Goal: Contribute content: Contribute content

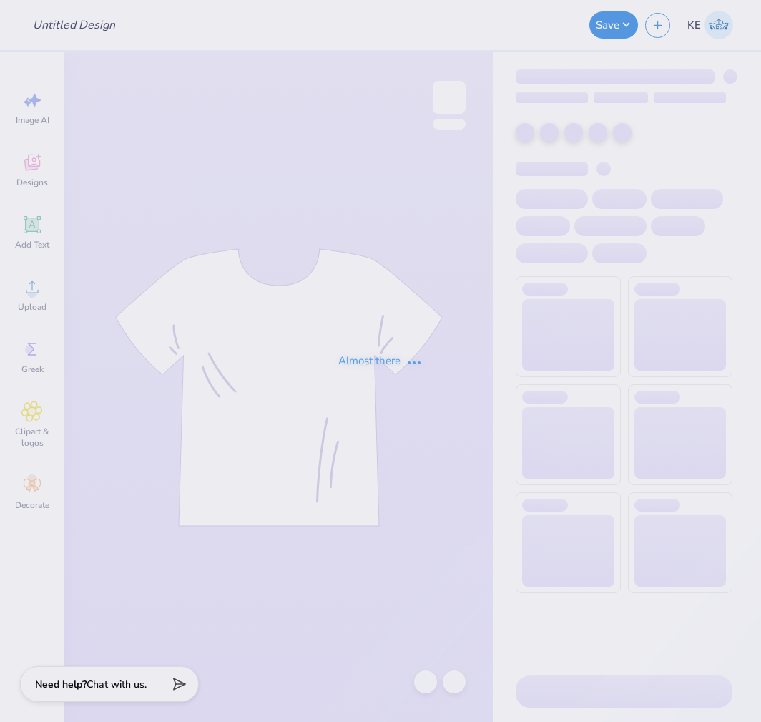
type input "[PERSON_NAME] : BBYO"
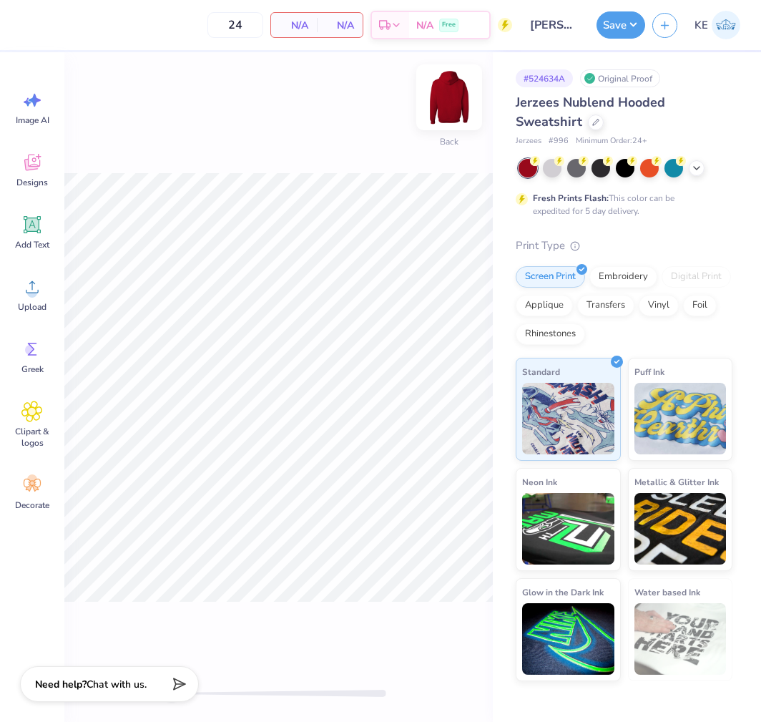
click at [440, 105] on img at bounding box center [449, 97] width 57 height 57
click at [362, 278] on div "Almost there" at bounding box center [412, 387] width 697 height 670
click at [43, 298] on div "Upload" at bounding box center [32, 295] width 52 height 54
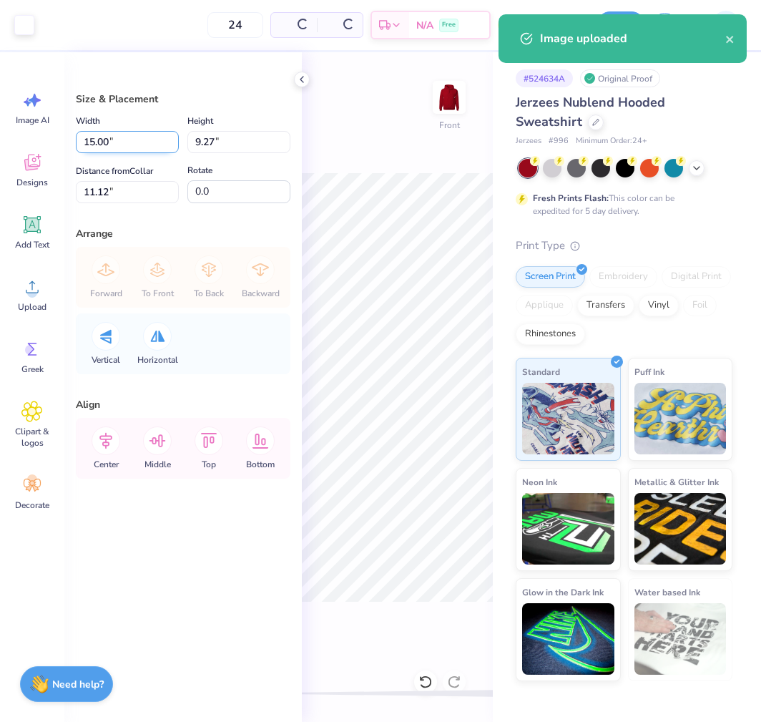
click at [122, 143] on input "15.00" at bounding box center [127, 142] width 103 height 22
type input "12.50"
type input "7.72"
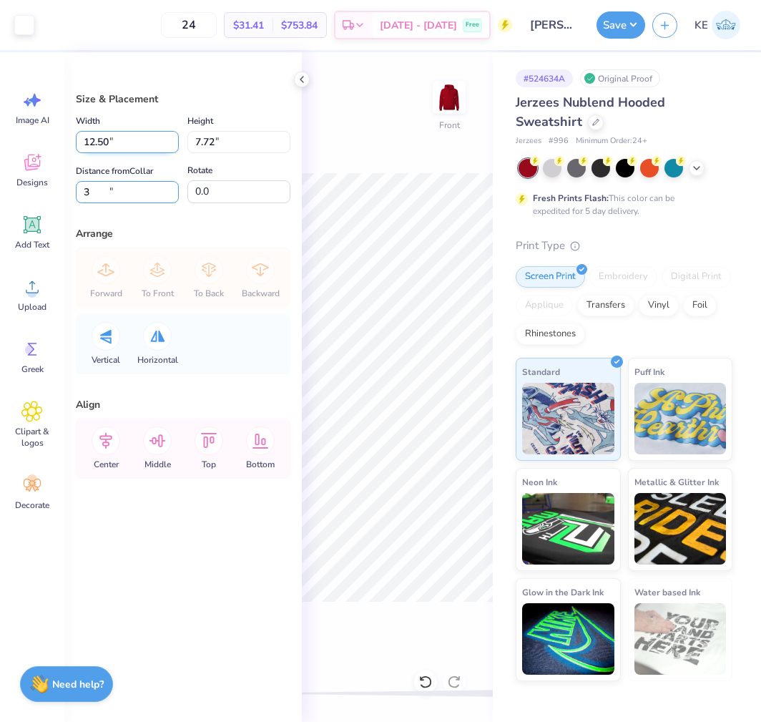
type input "3"
click at [127, 187] on input "5.00" at bounding box center [127, 192] width 103 height 22
type input "6"
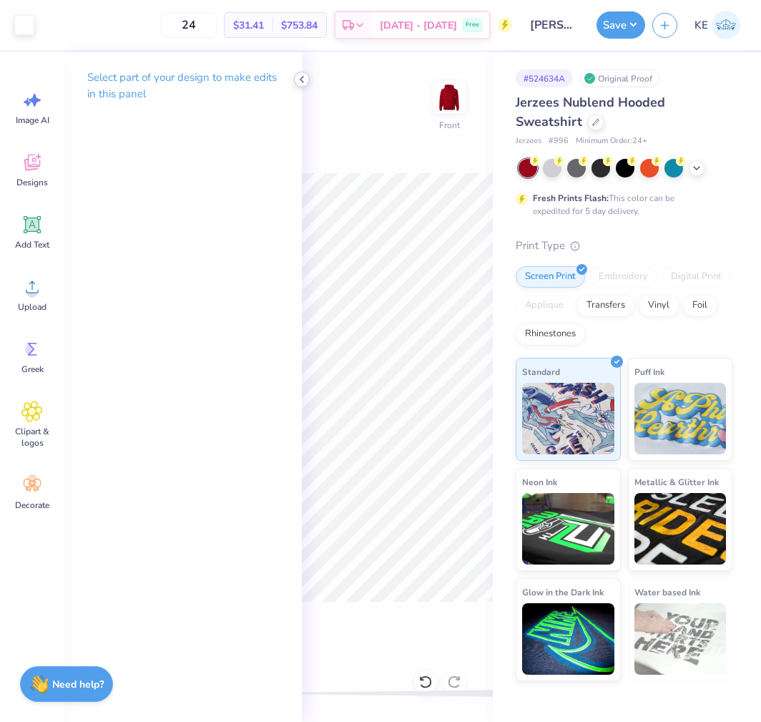
drag, startPoint x: 301, startPoint y: 79, endPoint x: 346, endPoint y: 170, distance: 101.8
click at [301, 79] on icon at bounding box center [301, 79] width 11 height 11
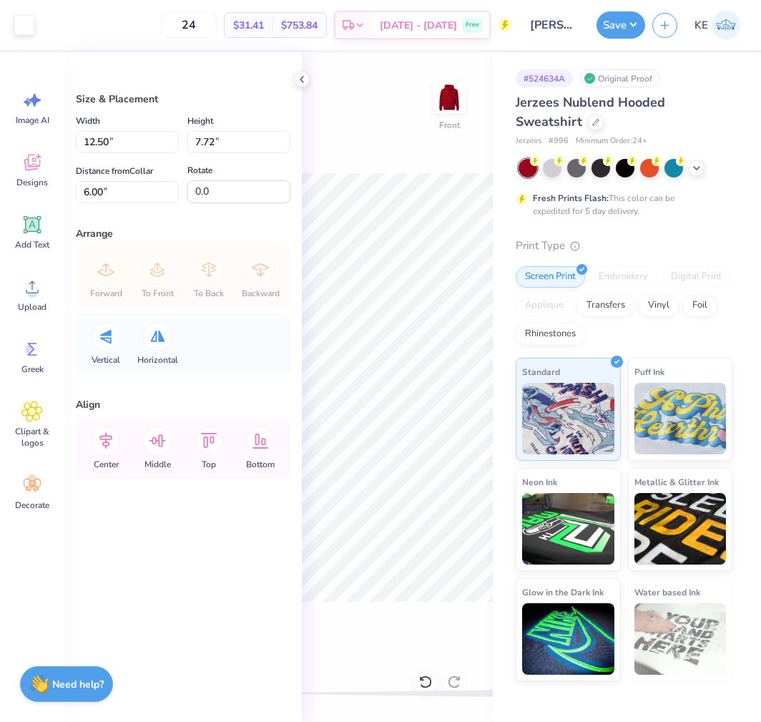
type input "-1.1"
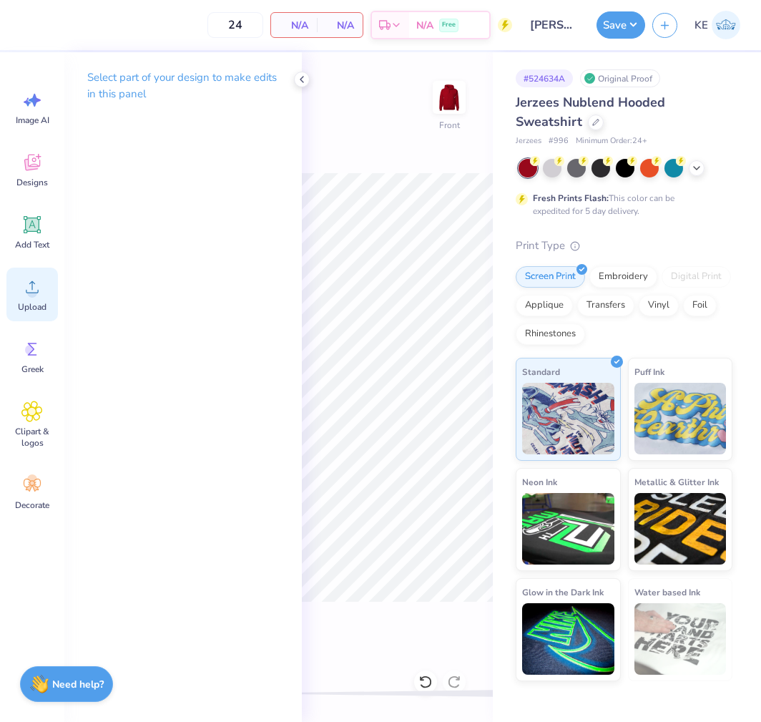
click at [38, 314] on div "Upload" at bounding box center [32, 295] width 52 height 54
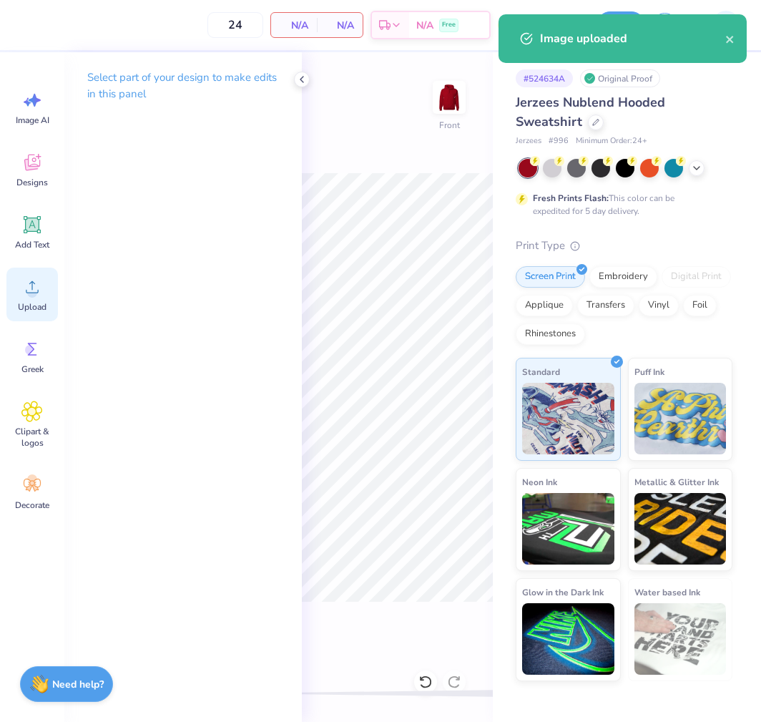
click at [19, 278] on div "Upload" at bounding box center [32, 295] width 52 height 54
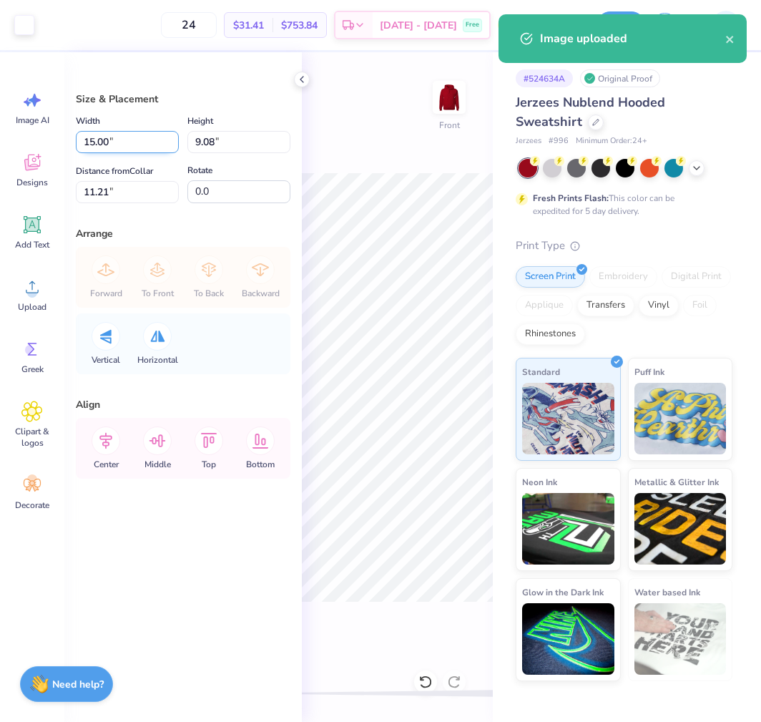
click at [116, 142] on input "15.00" at bounding box center [127, 142] width 103 height 22
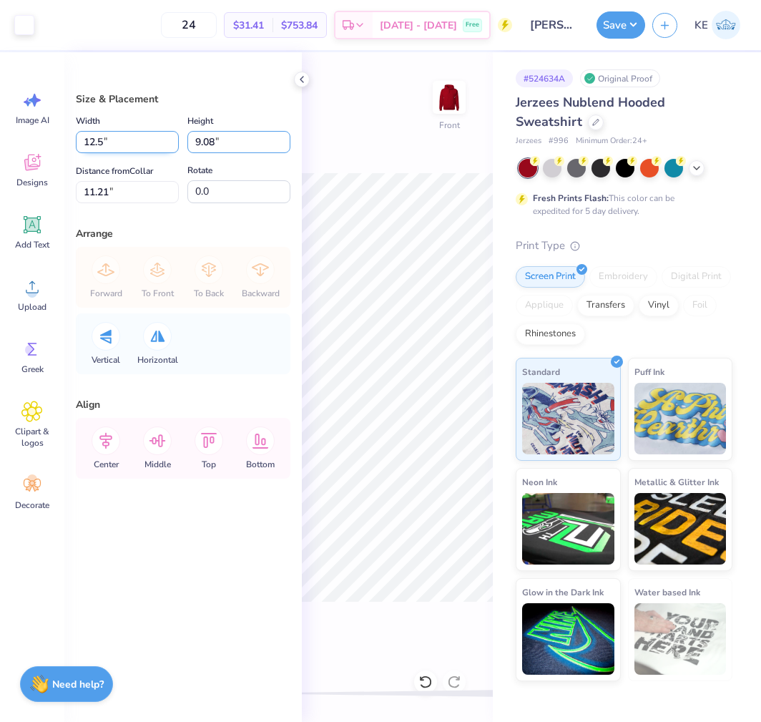
type input "12.50"
type input "7.57"
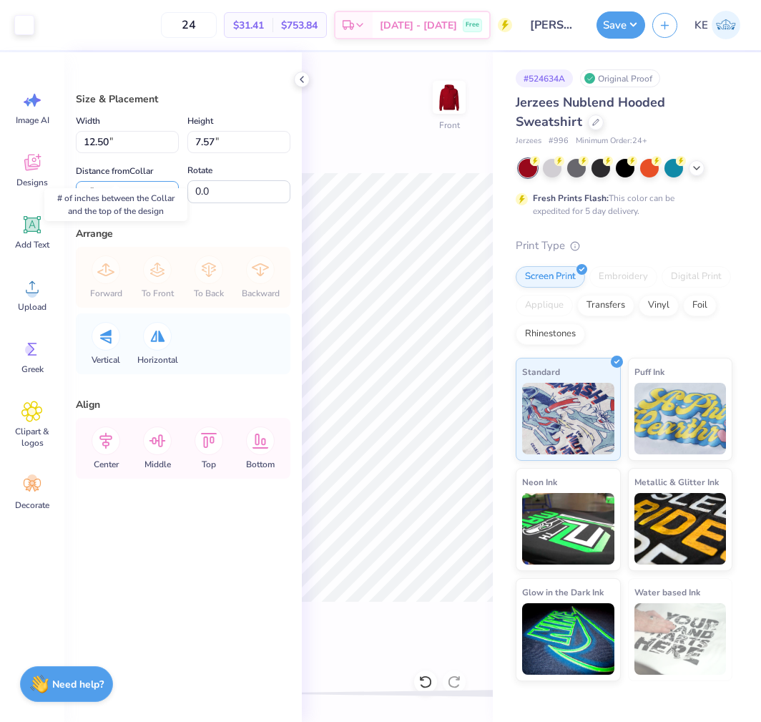
type input "6"
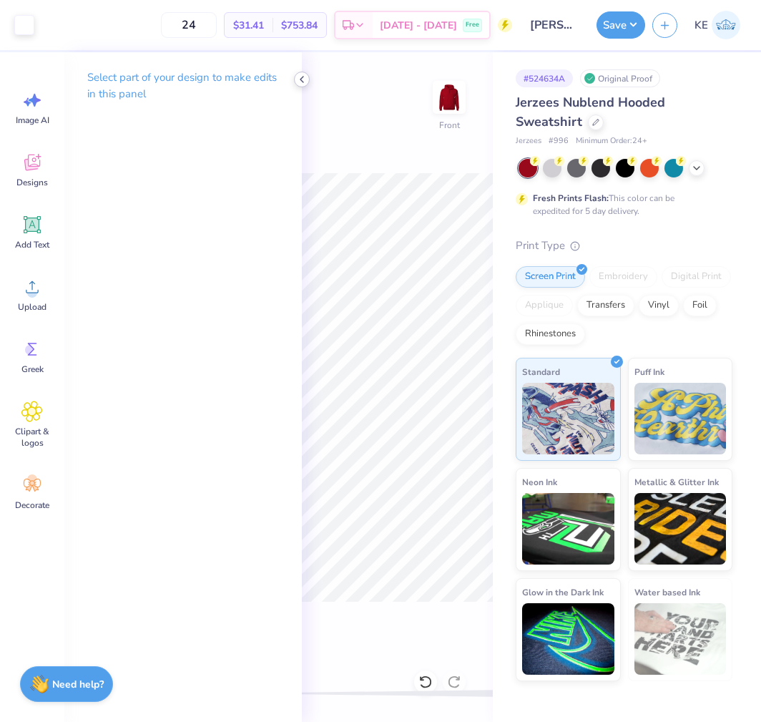
click at [296, 77] on icon at bounding box center [301, 79] width 11 height 11
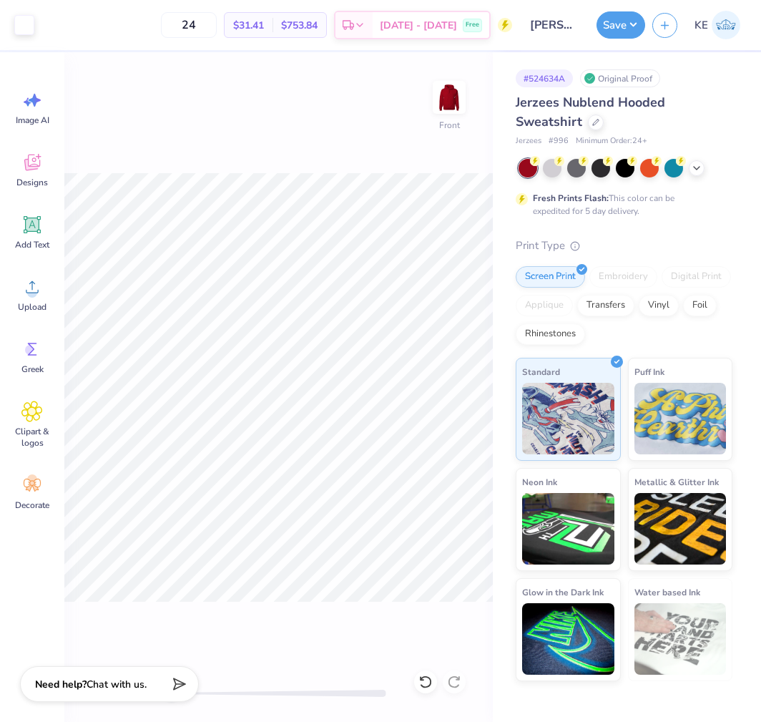
click at [326, 162] on div "Front" at bounding box center [278, 387] width 429 height 670
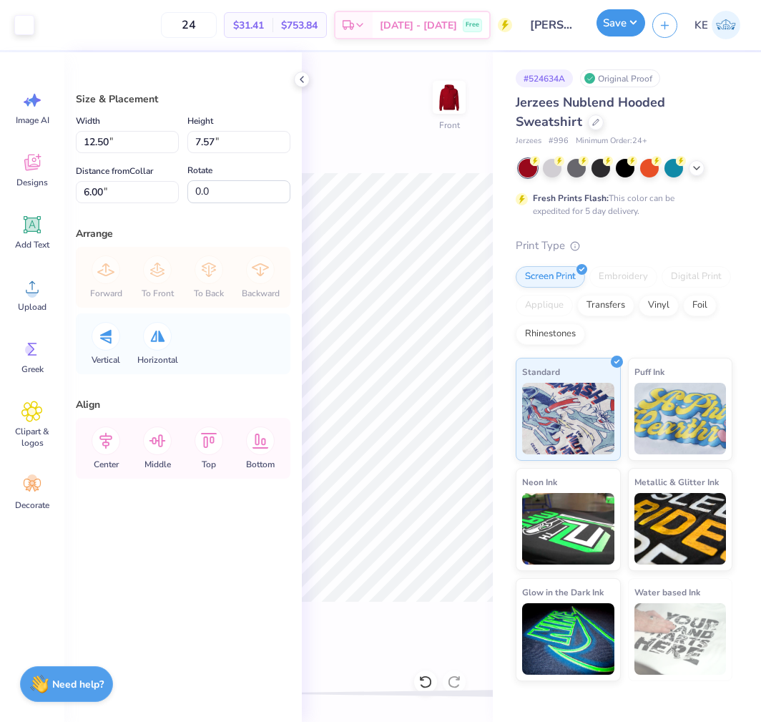
click at [609, 32] on button "Save" at bounding box center [621, 22] width 49 height 27
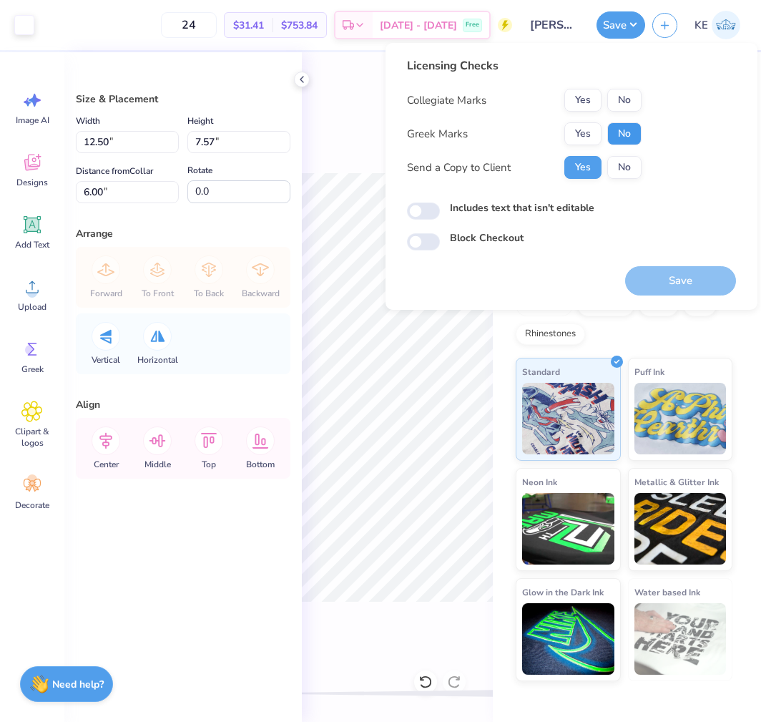
click at [620, 133] on button "No" at bounding box center [625, 133] width 34 height 23
click at [622, 102] on button "No" at bounding box center [625, 100] width 34 height 23
click at [682, 281] on button "Save" at bounding box center [680, 280] width 111 height 29
